Goal: Find specific page/section: Find specific page/section

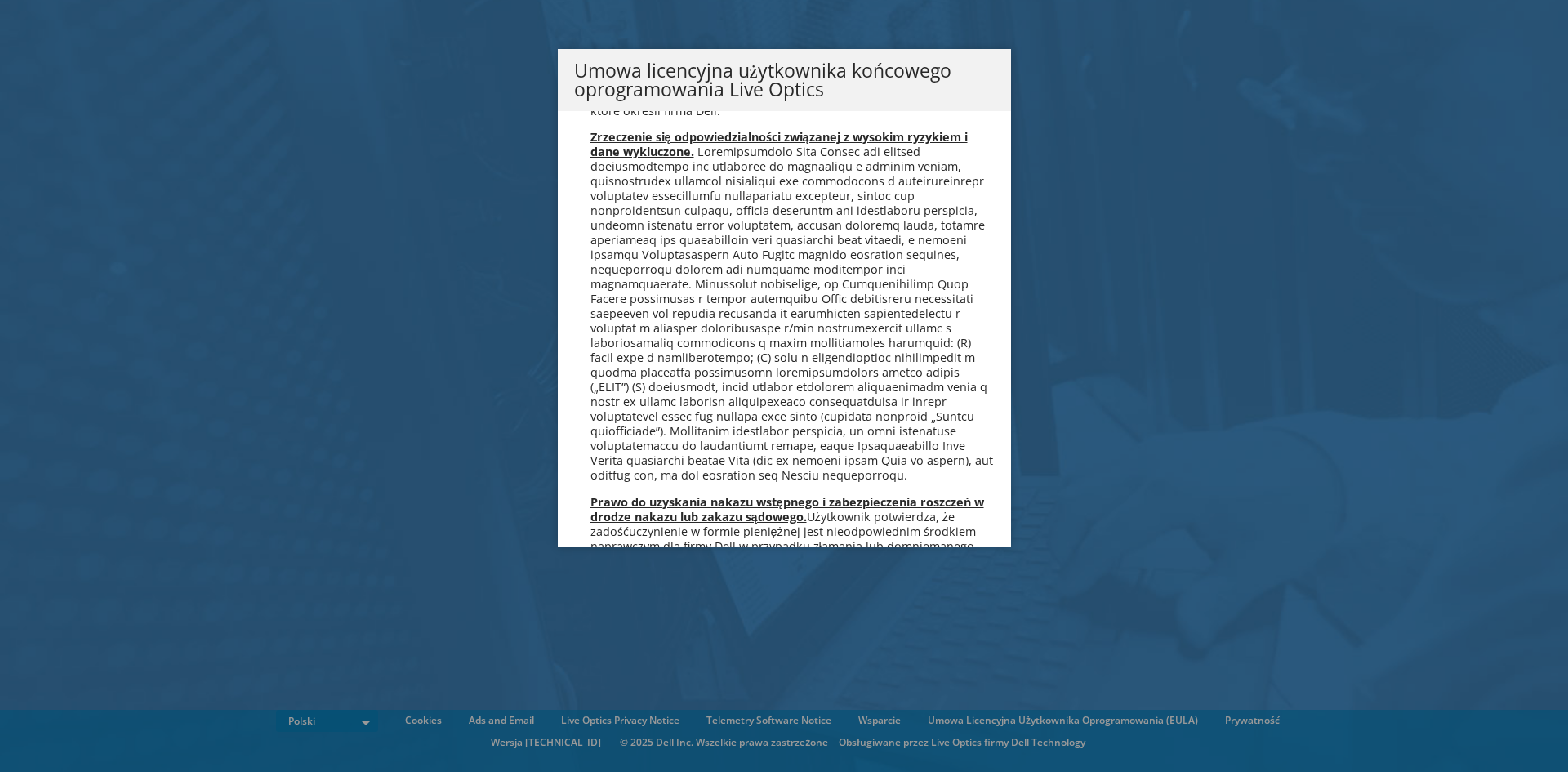
scroll to position [7869, 0]
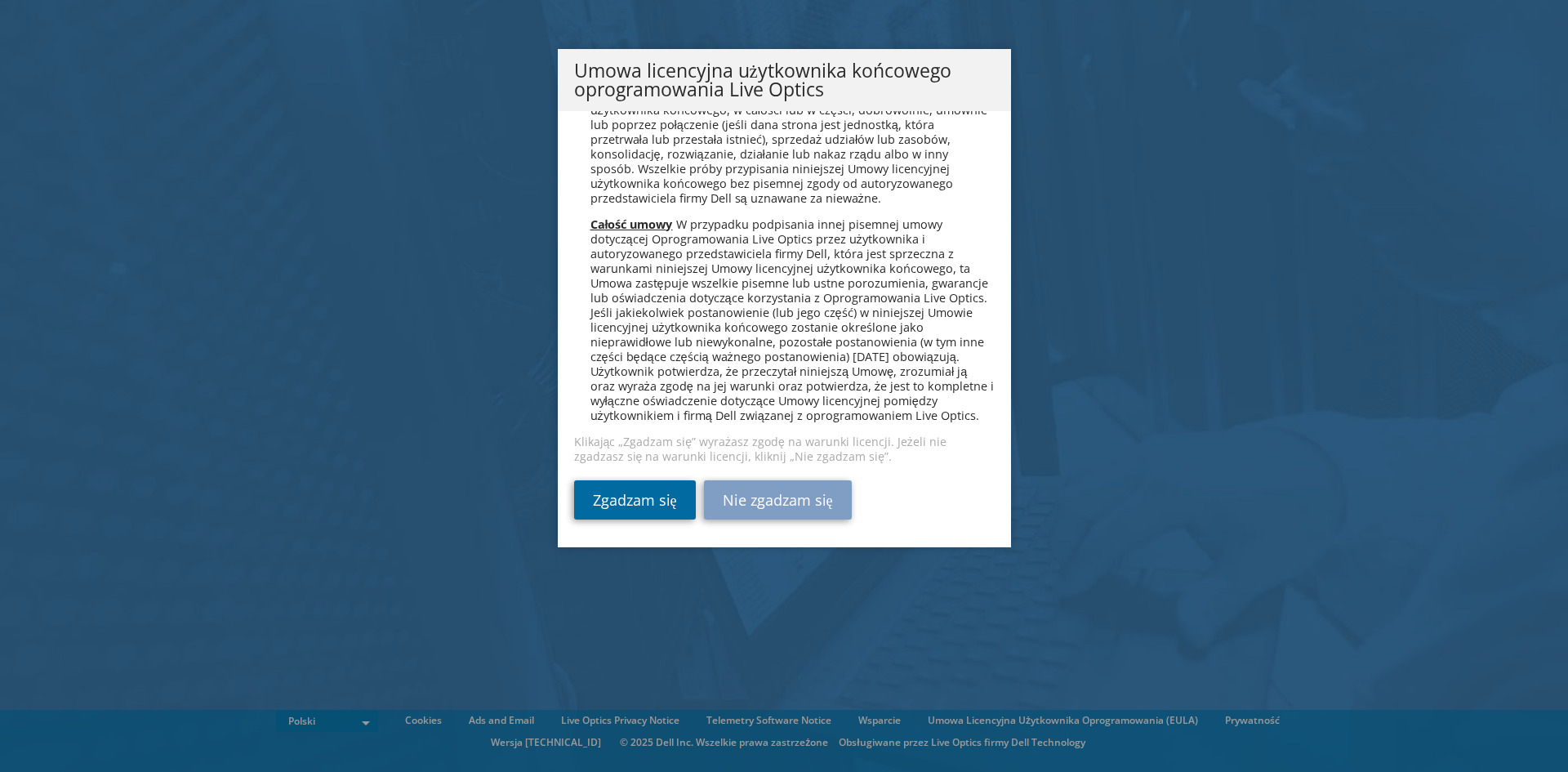
click at [635, 507] on link "Zgadzam się" at bounding box center [635, 500] width 121 height 39
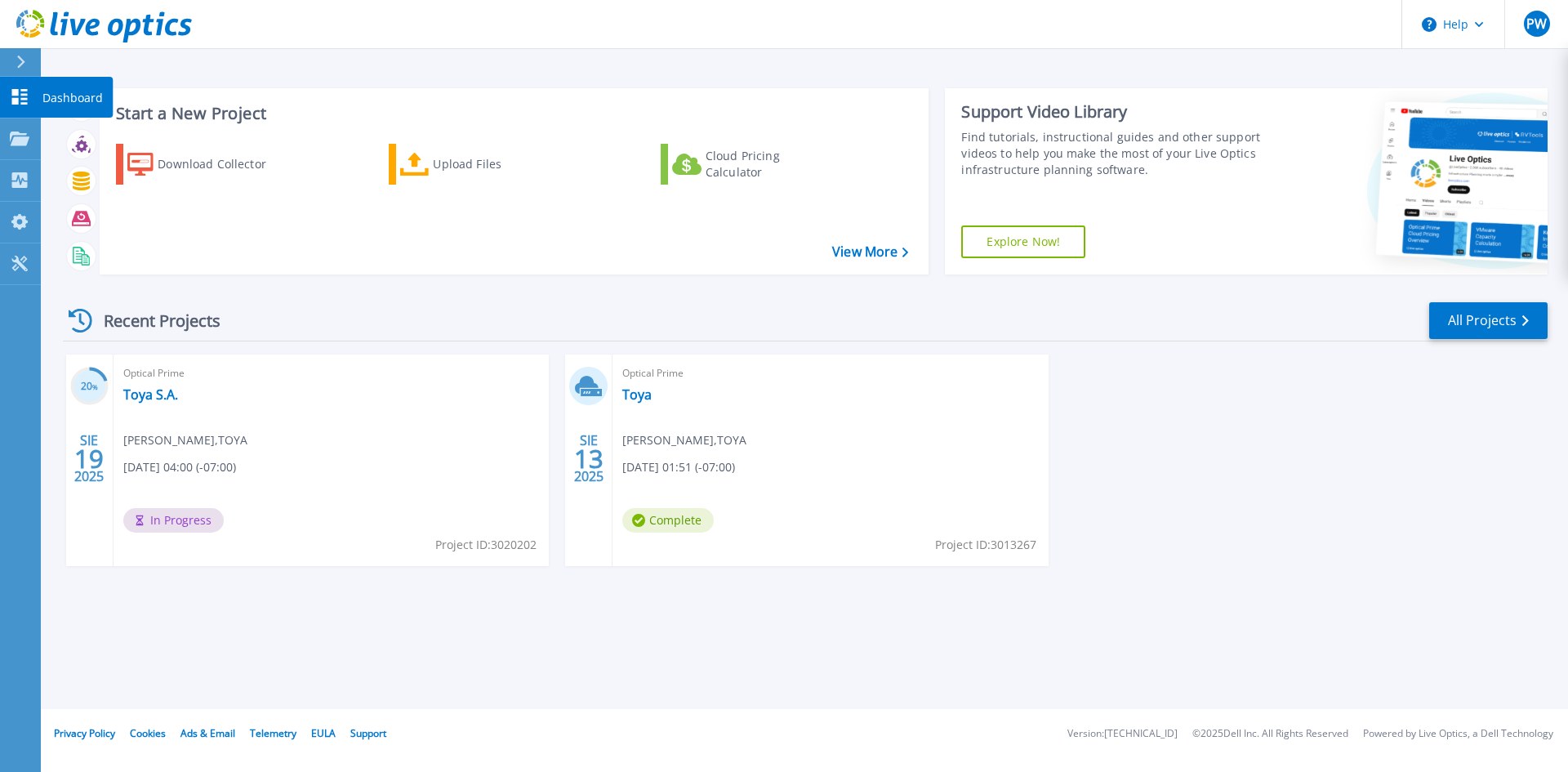
click at [25, 102] on icon at bounding box center [20, 97] width 20 height 16
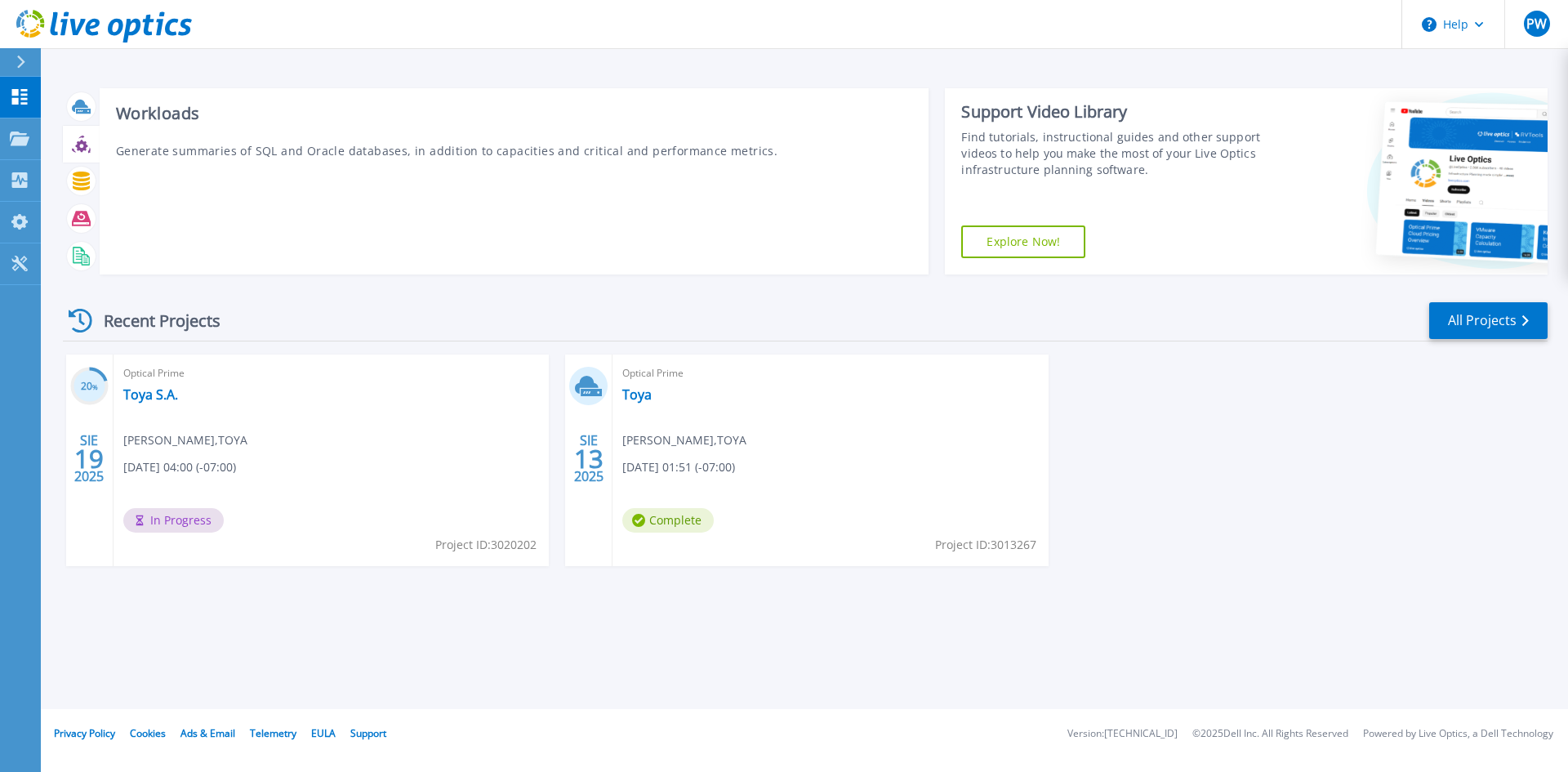
click at [77, 137] on icon at bounding box center [81, 144] width 19 height 19
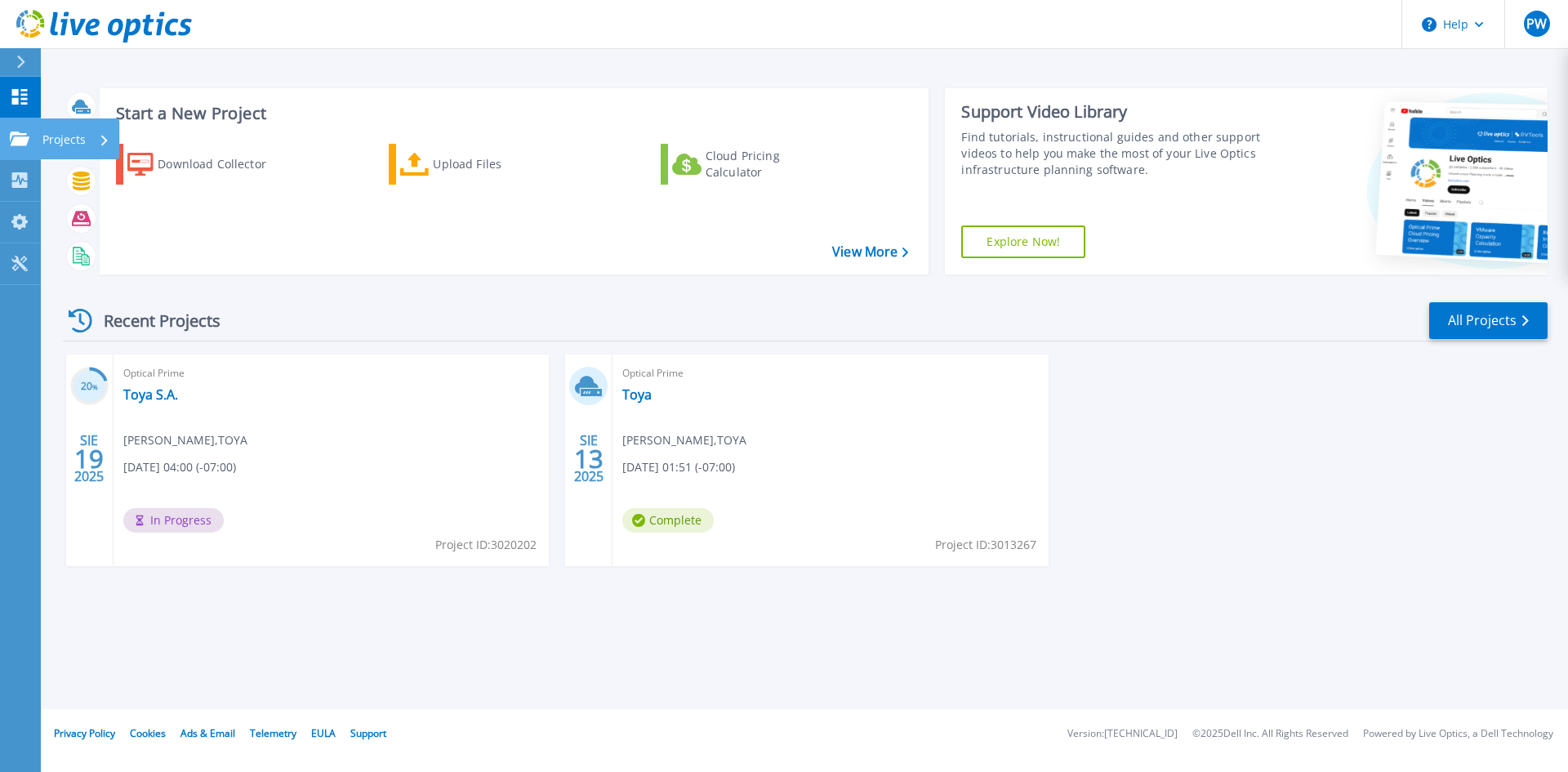
click at [25, 134] on icon at bounding box center [20, 138] width 20 height 14
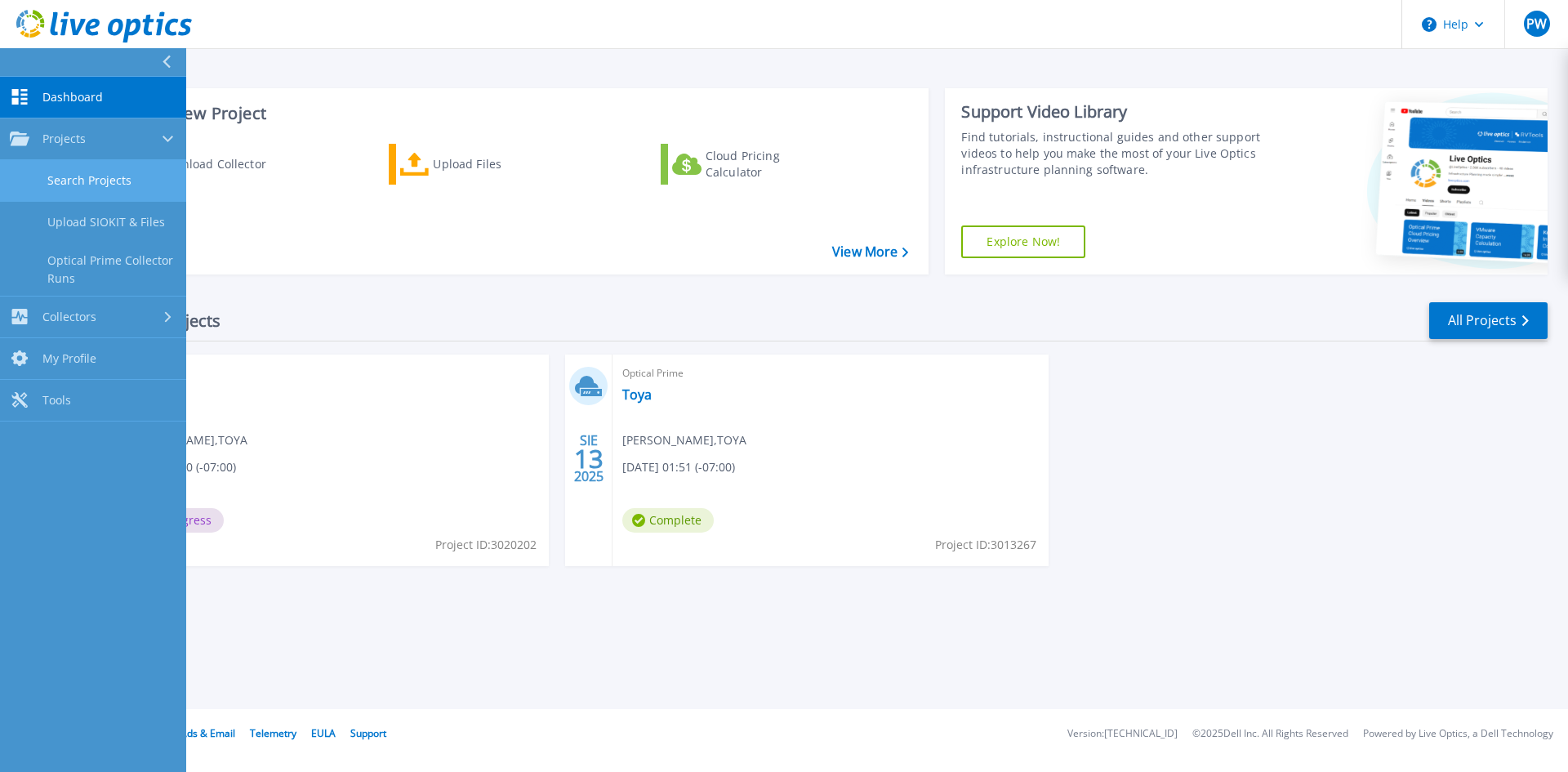
click at [114, 175] on link "Search Projects" at bounding box center [93, 180] width 186 height 41
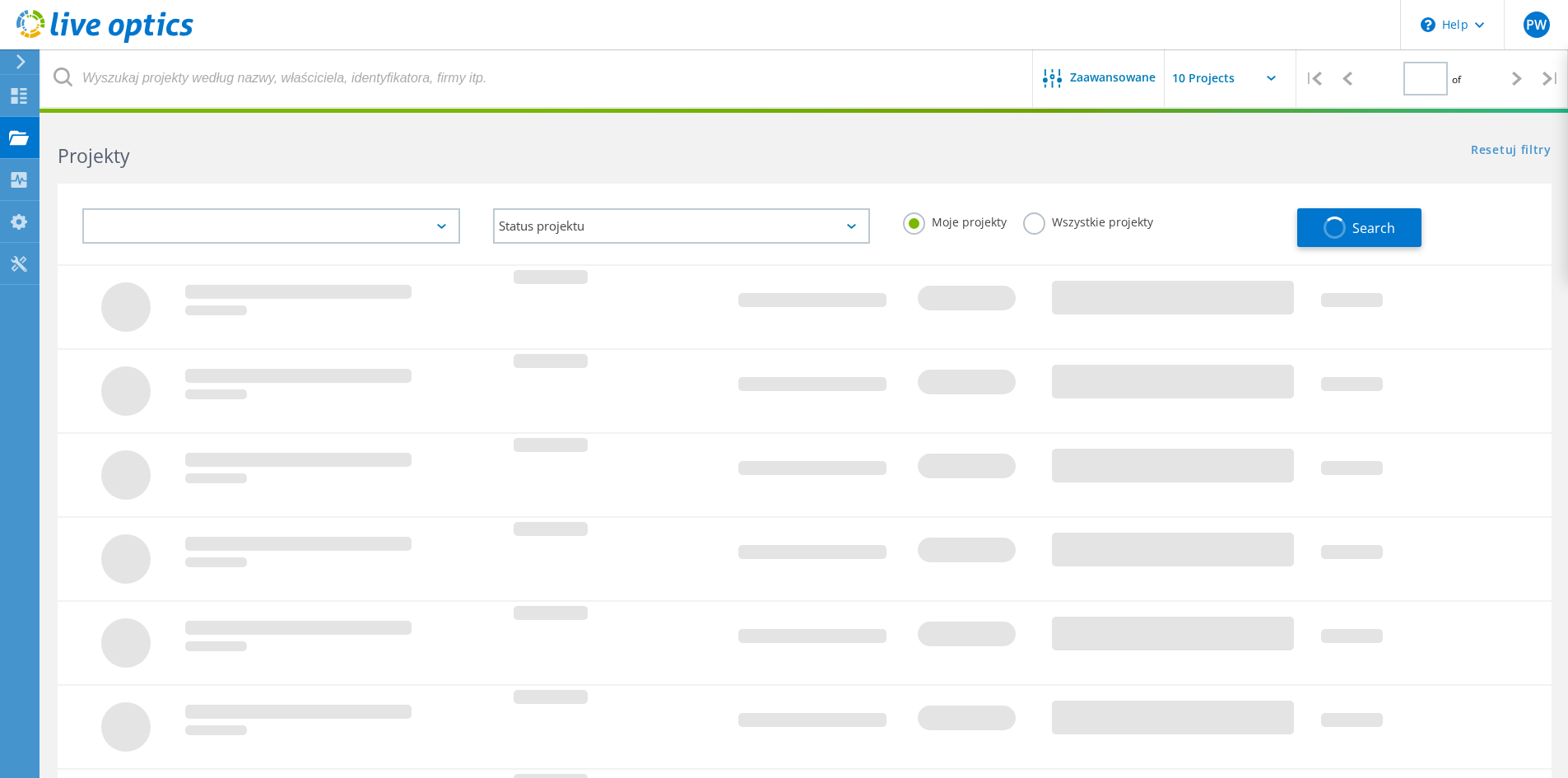
type input "1"
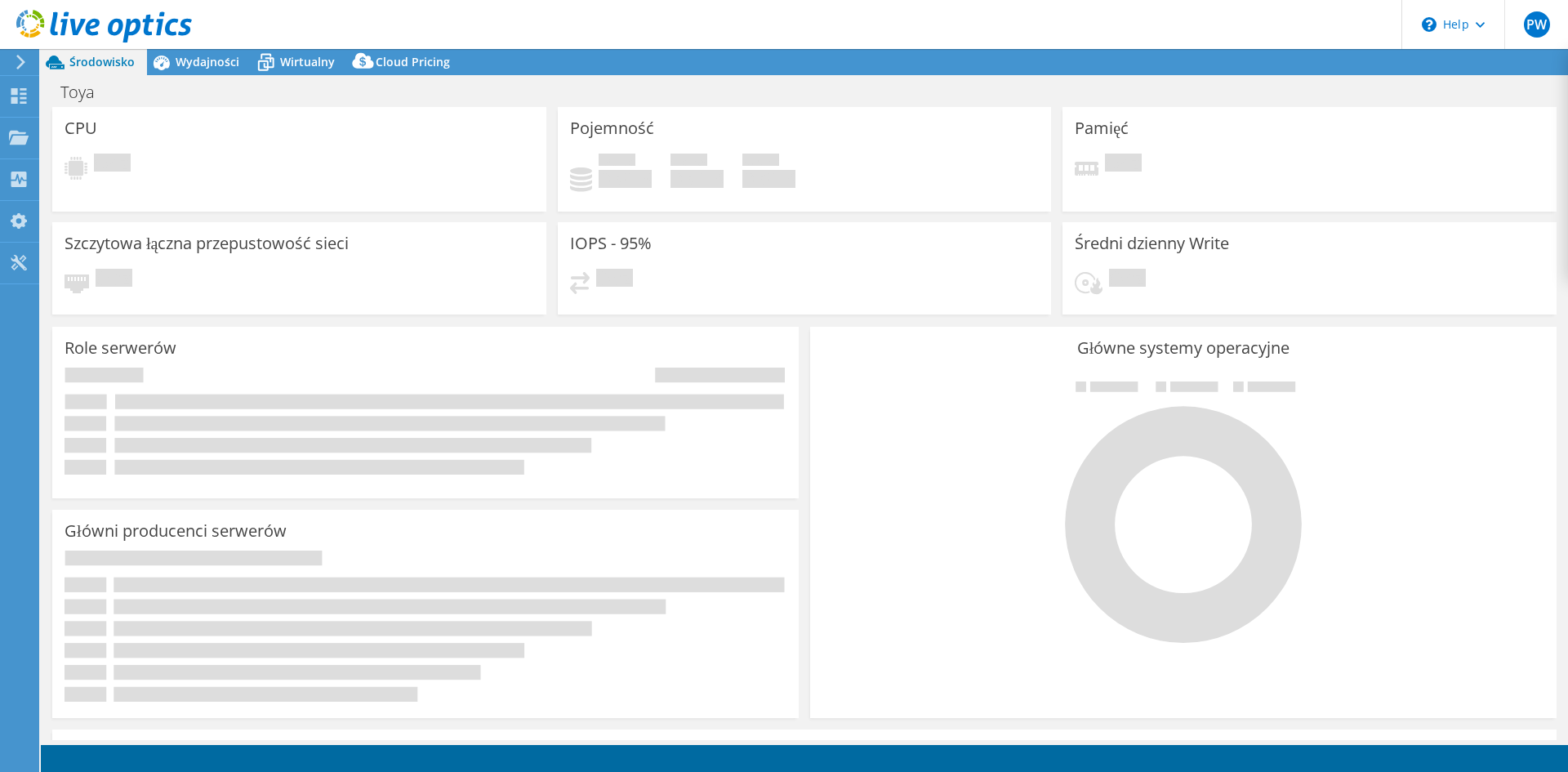
select select "USD"
select select "EUFrankfurt"
select select "EUR"
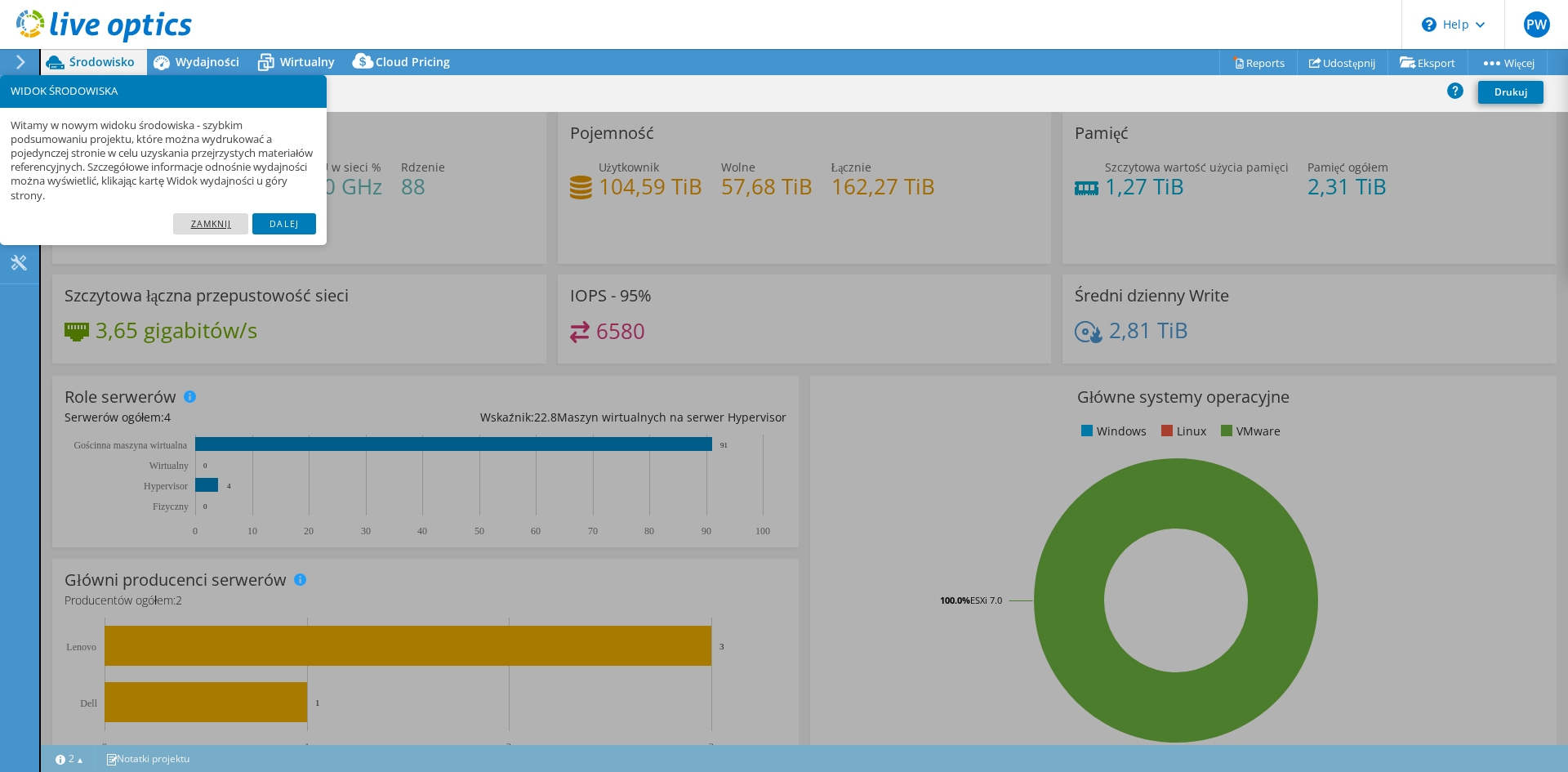
click at [212, 222] on link "Zamknij" at bounding box center [211, 224] width 75 height 22
